Goal: Contribute content: Contribute content

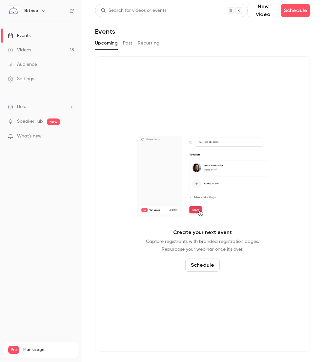
click at [126, 45] on button "Past" at bounding box center [127, 43] width 9 height 10
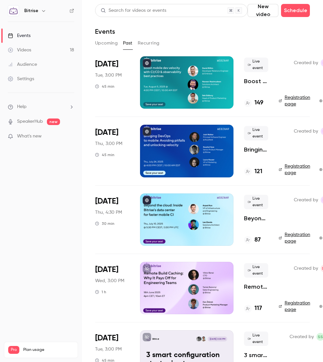
click at [156, 41] on button "Recurring" at bounding box center [149, 43] width 22 height 10
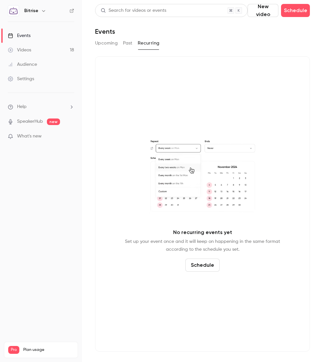
click at [133, 42] on div "Upcoming Past Recurring" at bounding box center [202, 43] width 215 height 10
click at [10, 48] on icon at bounding box center [10, 50] width 5 height 5
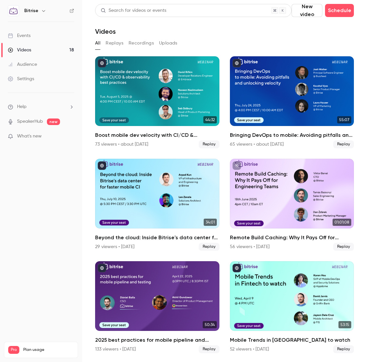
click at [311, 13] on button "New video" at bounding box center [306, 10] width 31 height 13
click at [316, 23] on li "Record" at bounding box center [323, 28] width 71 height 17
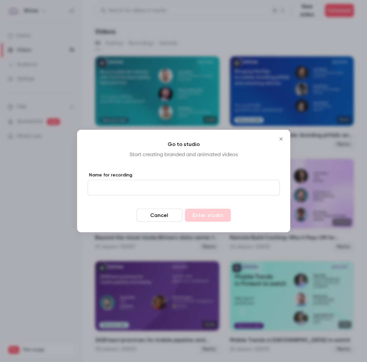
click at [282, 138] on icon "Close" at bounding box center [281, 139] width 8 height 5
